Goal: Find specific page/section: Find specific page/section

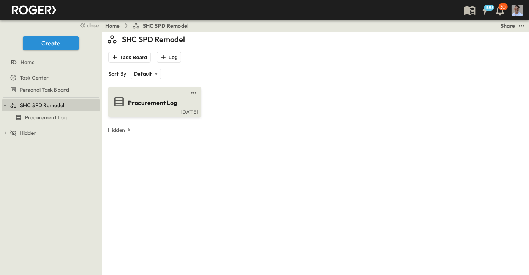
click at [163, 99] on span "Procurement Log" at bounding box center [152, 103] width 49 height 9
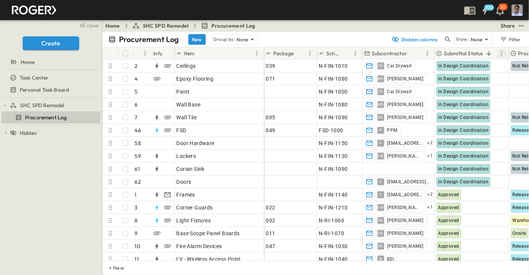
click at [500, 52] on icon "Menu" at bounding box center [502, 54] width 8 height 8
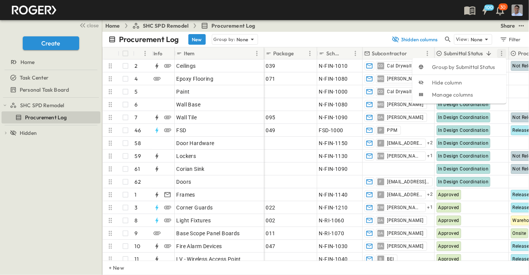
click at [500, 52] on icon "Menu" at bounding box center [502, 54] width 8 height 8
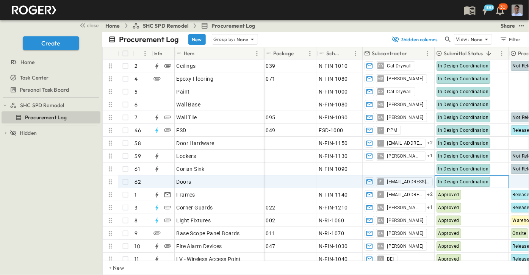
click at [473, 182] on span "In Design Coordination" at bounding box center [464, 181] width 50 height 5
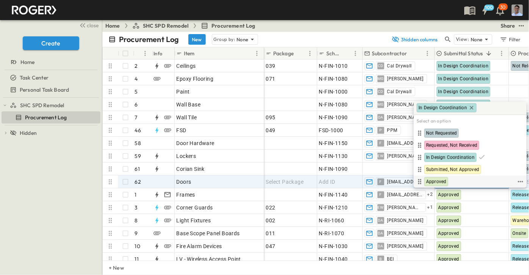
click at [439, 180] on span "Approved" at bounding box center [436, 182] width 20 height 6
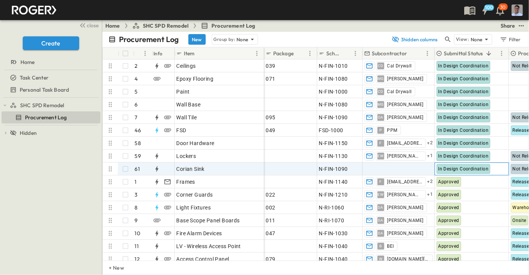
click at [457, 166] on span "In Design Coordination" at bounding box center [464, 168] width 50 height 5
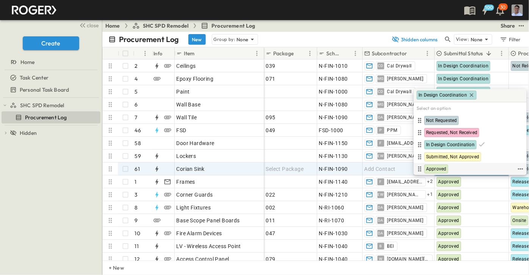
click at [439, 166] on span "Approved" at bounding box center [436, 169] width 20 height 6
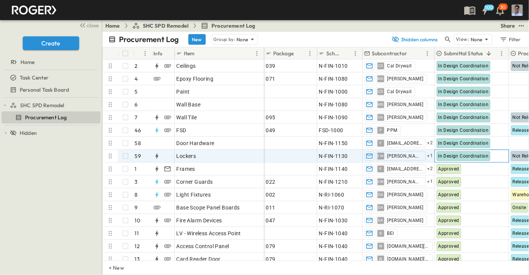
click at [456, 157] on span "In Design Coordination" at bounding box center [464, 156] width 50 height 5
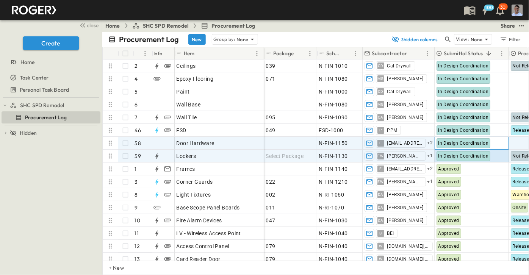
click at [448, 139] on div "In Design Coordination" at bounding box center [464, 143] width 54 height 10
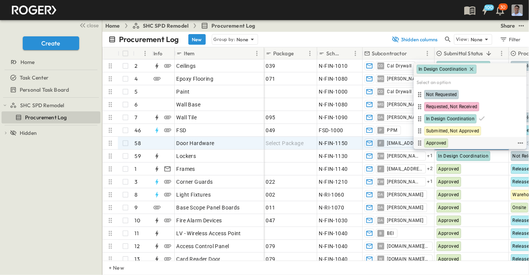
click at [442, 143] on span "Approved" at bounding box center [436, 143] width 20 height 6
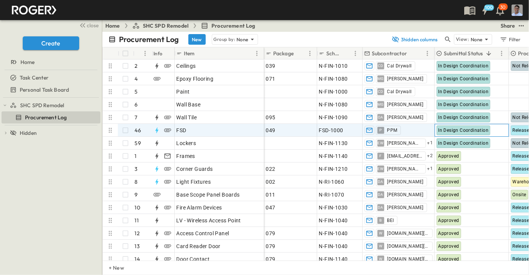
click at [445, 129] on span "In Design Coordination" at bounding box center [464, 130] width 50 height 5
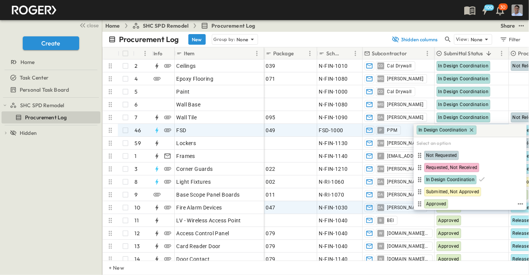
click at [443, 203] on span "Approved" at bounding box center [436, 204] width 20 height 6
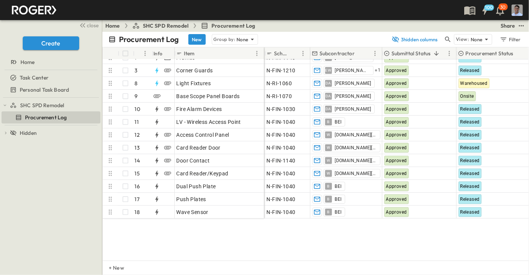
scroll to position [0, 52]
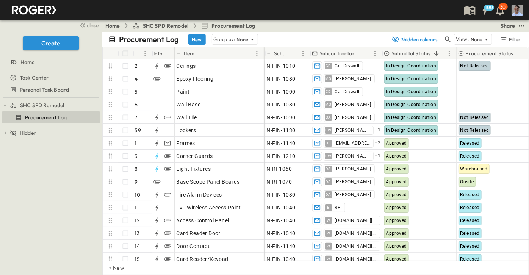
click at [481, 52] on p "Procurement Status" at bounding box center [490, 54] width 48 height 8
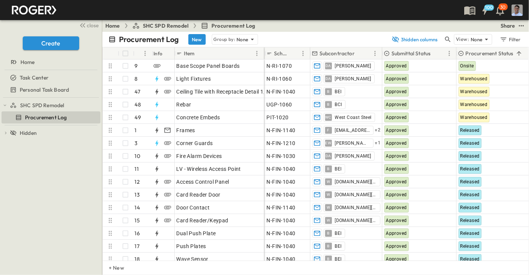
click at [486, 52] on p "Procurement Status" at bounding box center [490, 54] width 48 height 8
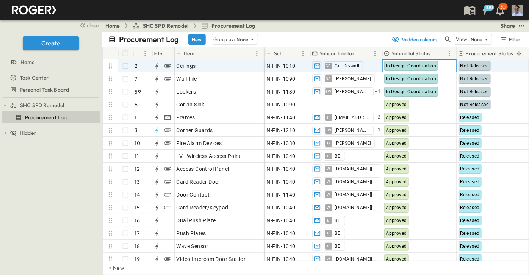
click at [397, 66] on span "In Design Coordination" at bounding box center [411, 65] width 50 height 5
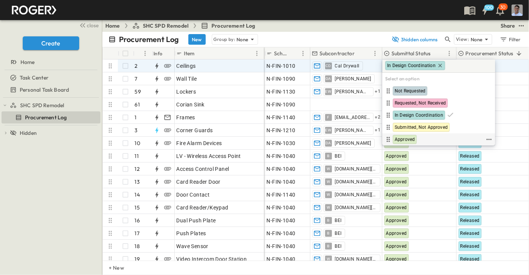
click at [407, 141] on span "Approved" at bounding box center [405, 139] width 20 height 6
